Goal: Task Accomplishment & Management: Manage account settings

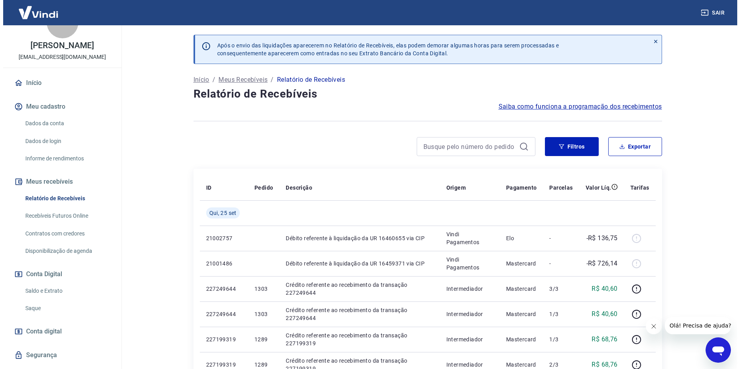
scroll to position [44, 0]
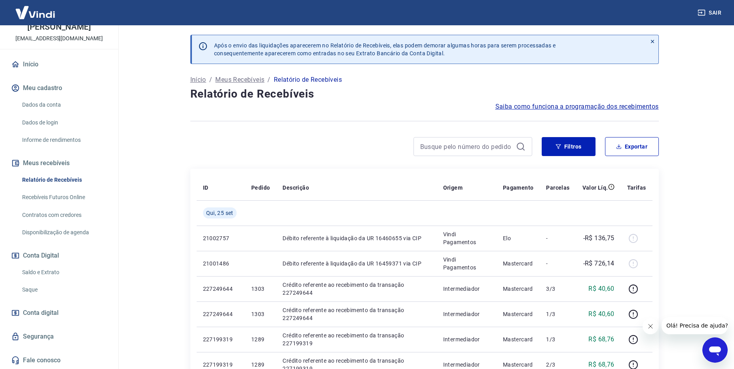
click at [41, 269] on link "Saldo e Extrato" at bounding box center [64, 273] width 90 height 16
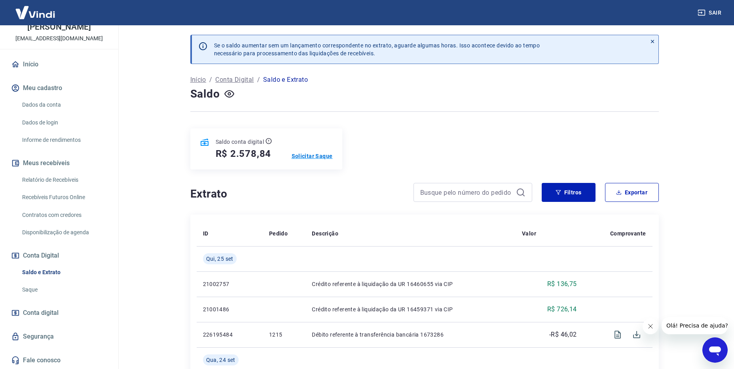
click at [303, 154] on p "Solicitar Saque" at bounding box center [312, 156] width 41 height 8
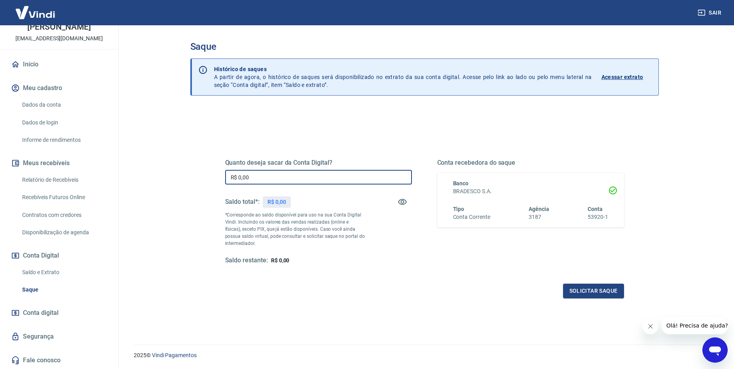
click at [278, 175] on input "R$ 0,00" at bounding box center [318, 177] width 187 height 15
type input "R$ 2.500,00"
click at [582, 287] on button "Solicitar saque" at bounding box center [593, 291] width 61 height 15
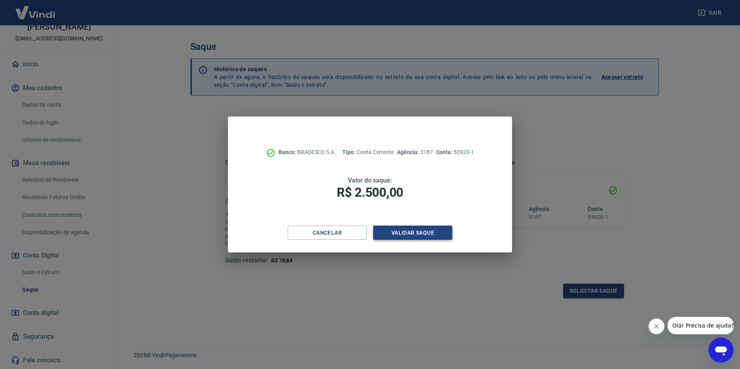
click at [406, 233] on button "Validar saque" at bounding box center [412, 233] width 79 height 15
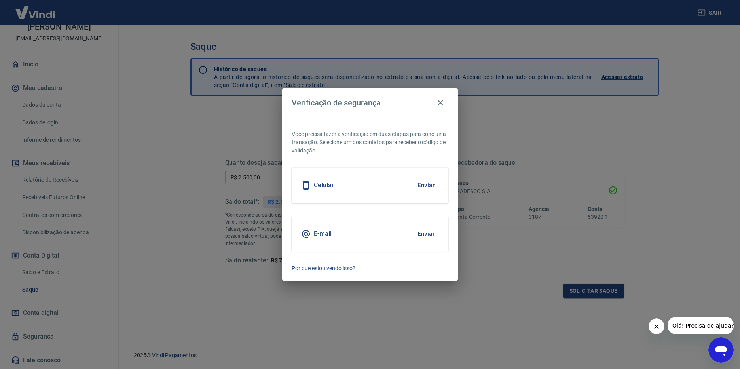
click at [428, 188] on button "Enviar" at bounding box center [426, 185] width 26 height 17
click at [423, 184] on button "Enviar" at bounding box center [426, 185] width 26 height 17
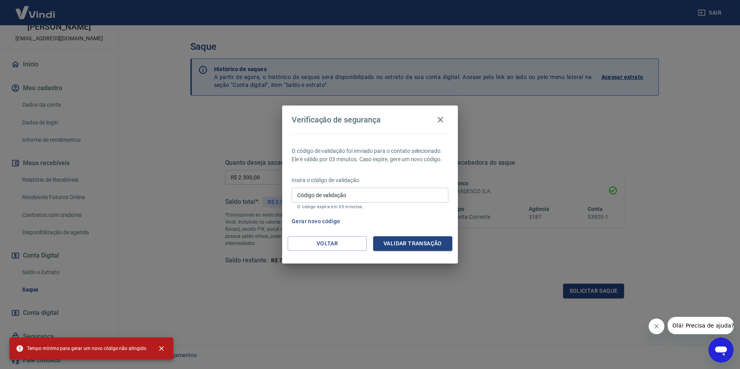
click at [340, 160] on p "O código de validação foi enviado para o contato selecionado. Ele é válido por …" at bounding box center [370, 155] width 157 height 17
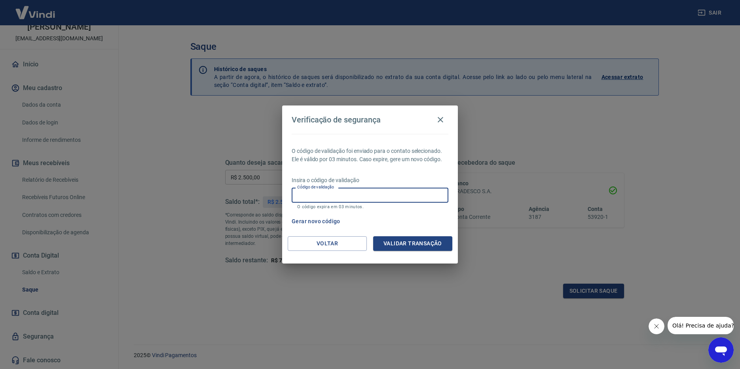
click at [336, 199] on input "Código de validação" at bounding box center [370, 195] width 157 height 15
type input "596661"
click at [413, 241] on button "Validar transação" at bounding box center [412, 244] width 79 height 15
